Goal: Task Accomplishment & Management: Use online tool/utility

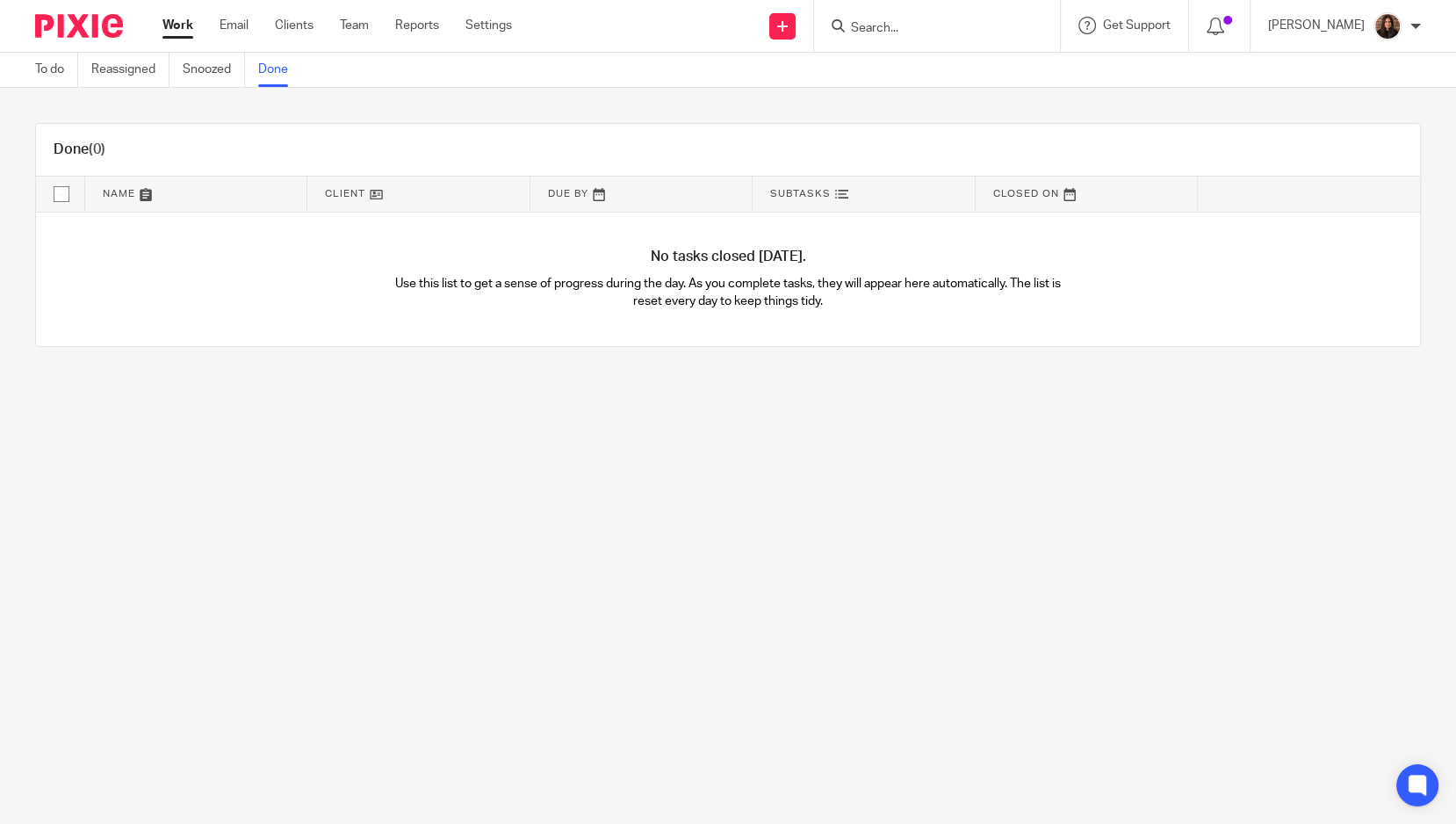
click at [48, 69] on link "To do" at bounding box center [56, 70] width 43 height 34
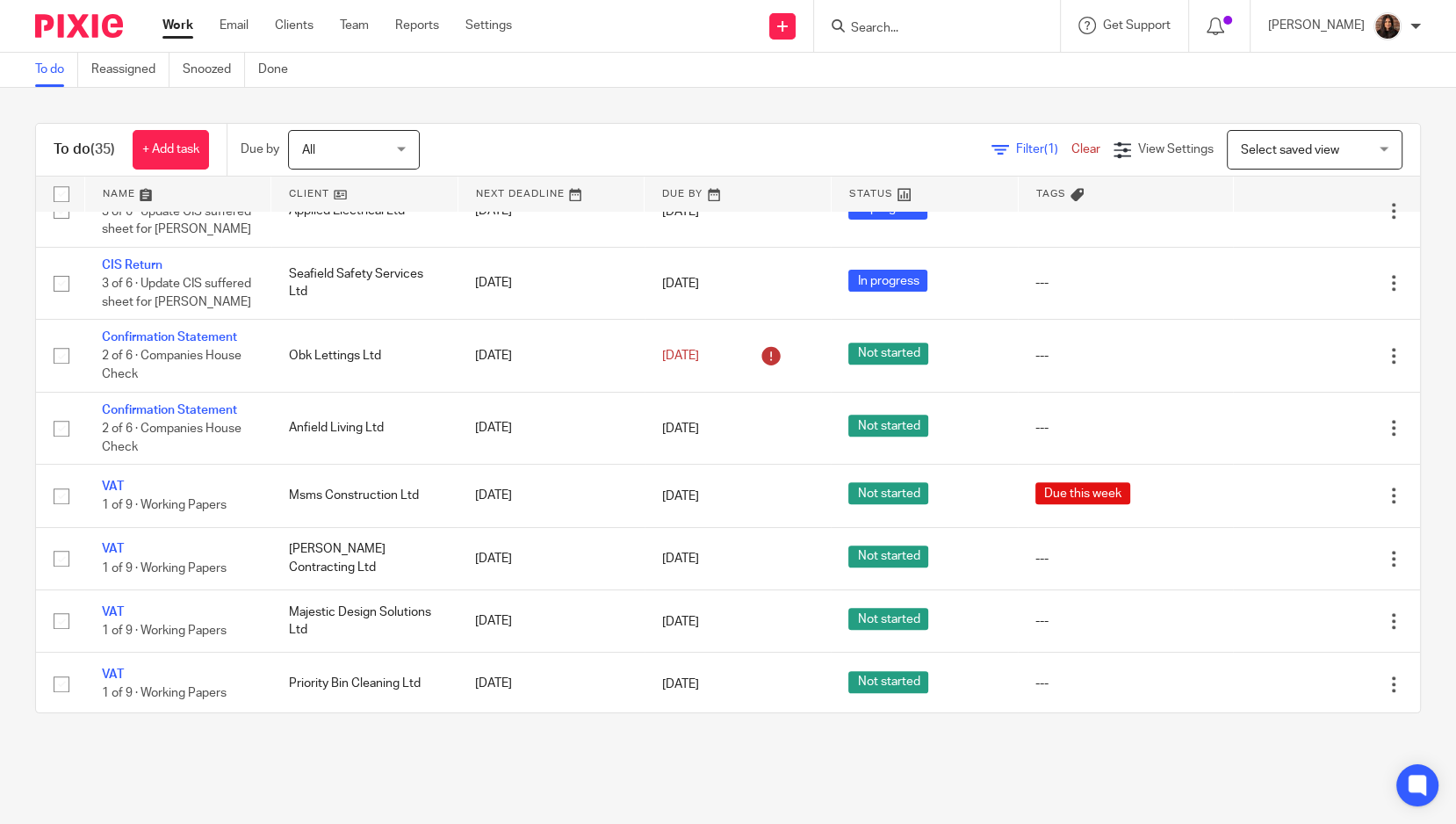
scroll to position [1953, 0]
